Goal: Communication & Community: Answer question/provide support

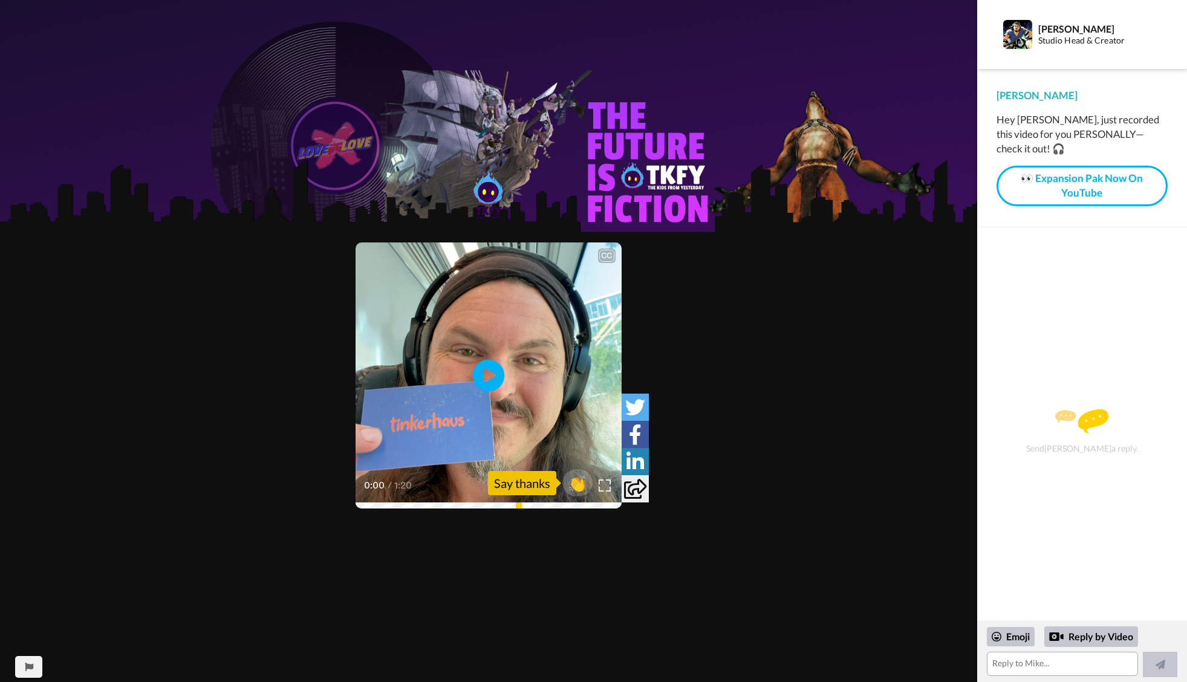
click at [486, 375] on icon "Play/Pause" at bounding box center [489, 375] width 32 height 57
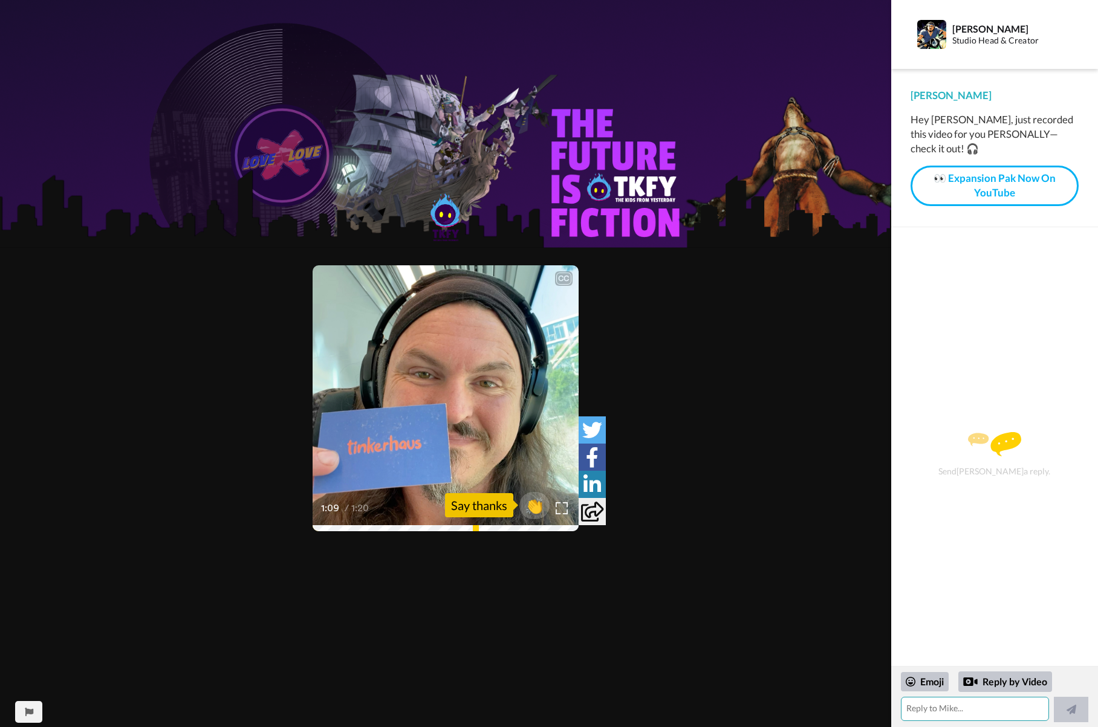
click at [1012, 681] on textarea at bounding box center [975, 709] width 149 height 24
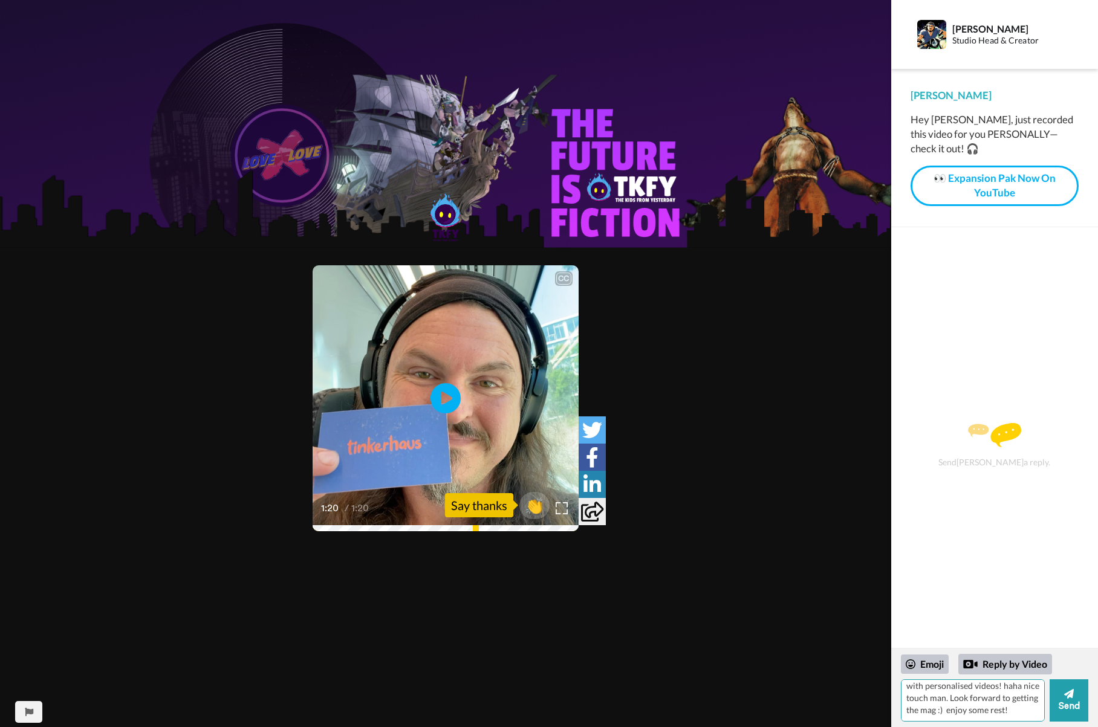
scroll to position [29, 0]
type textarea "Well aren't you a little bit fancy with personalised videos! haha nice touch ma…"
click at [1074, 681] on button "Send" at bounding box center [1069, 701] width 39 height 42
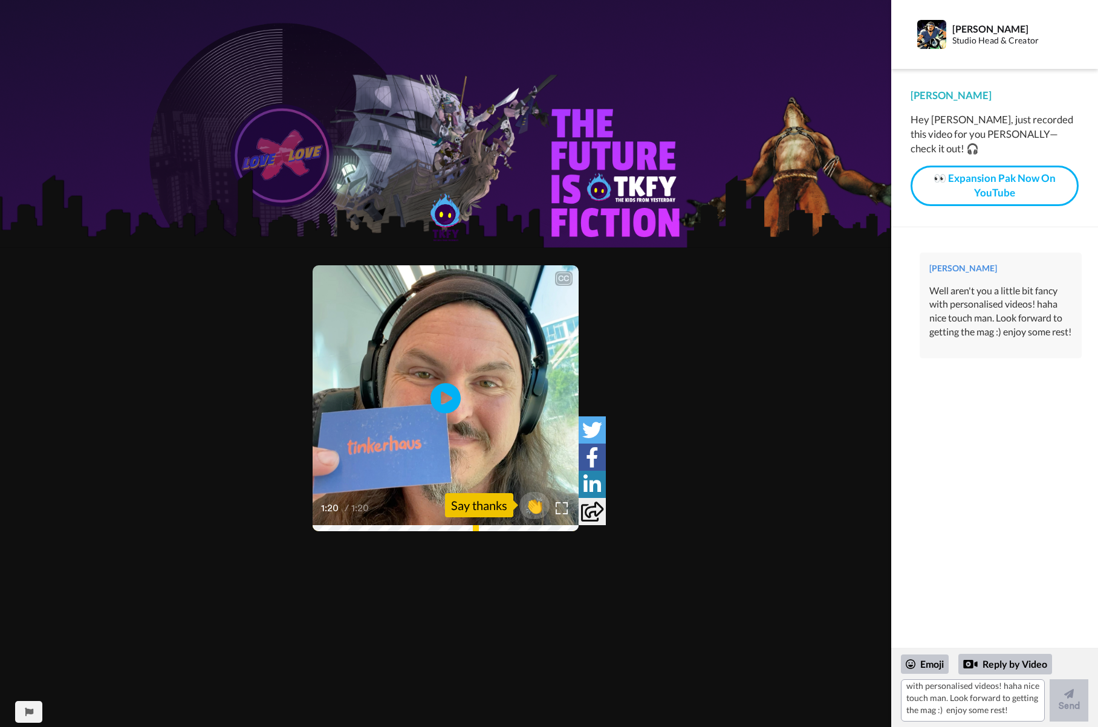
scroll to position [0, 0]
click at [1013, 183] on link "👀 Expansion Pak Now On YouTube" at bounding box center [995, 186] width 168 height 41
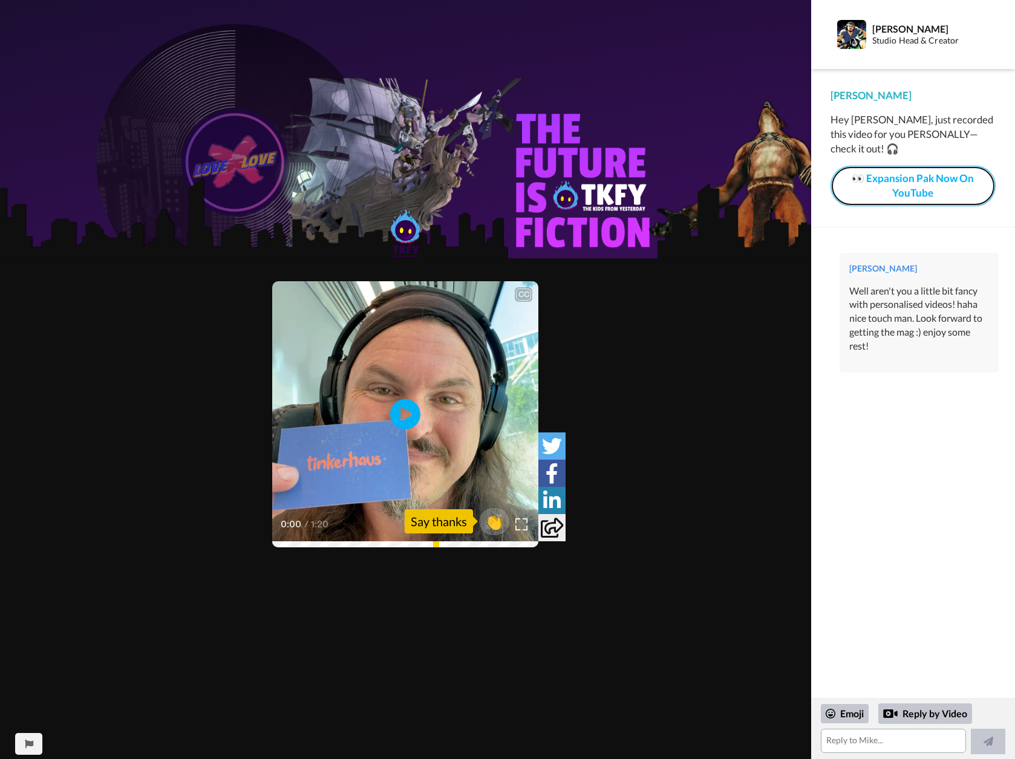
click at [947, 182] on link "👀 Expansion Pak Now On YouTube" at bounding box center [912, 186] width 165 height 41
